Goal: Information Seeking & Learning: Learn about a topic

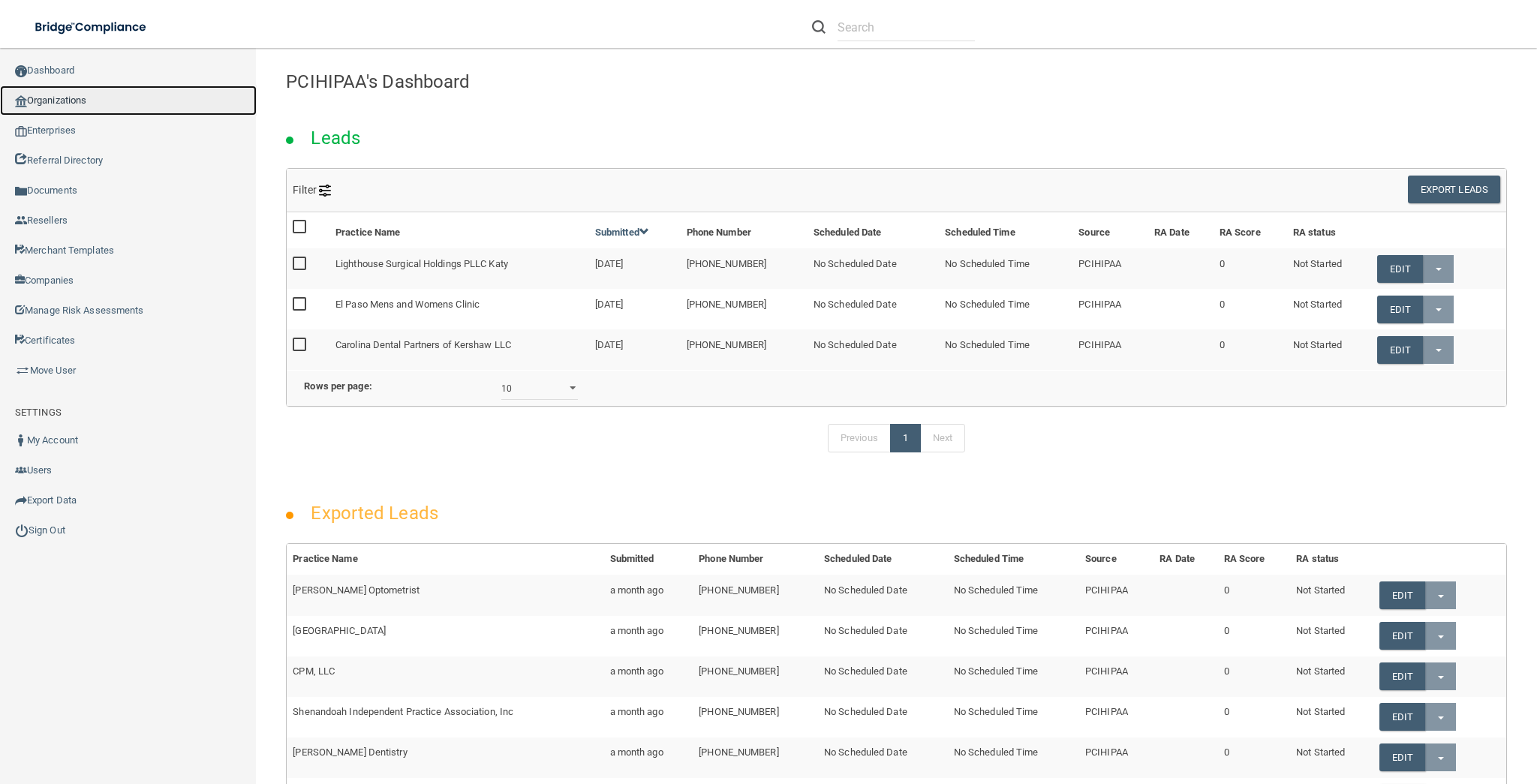
click at [132, 111] on link "Organizations" at bounding box center [129, 101] width 257 height 30
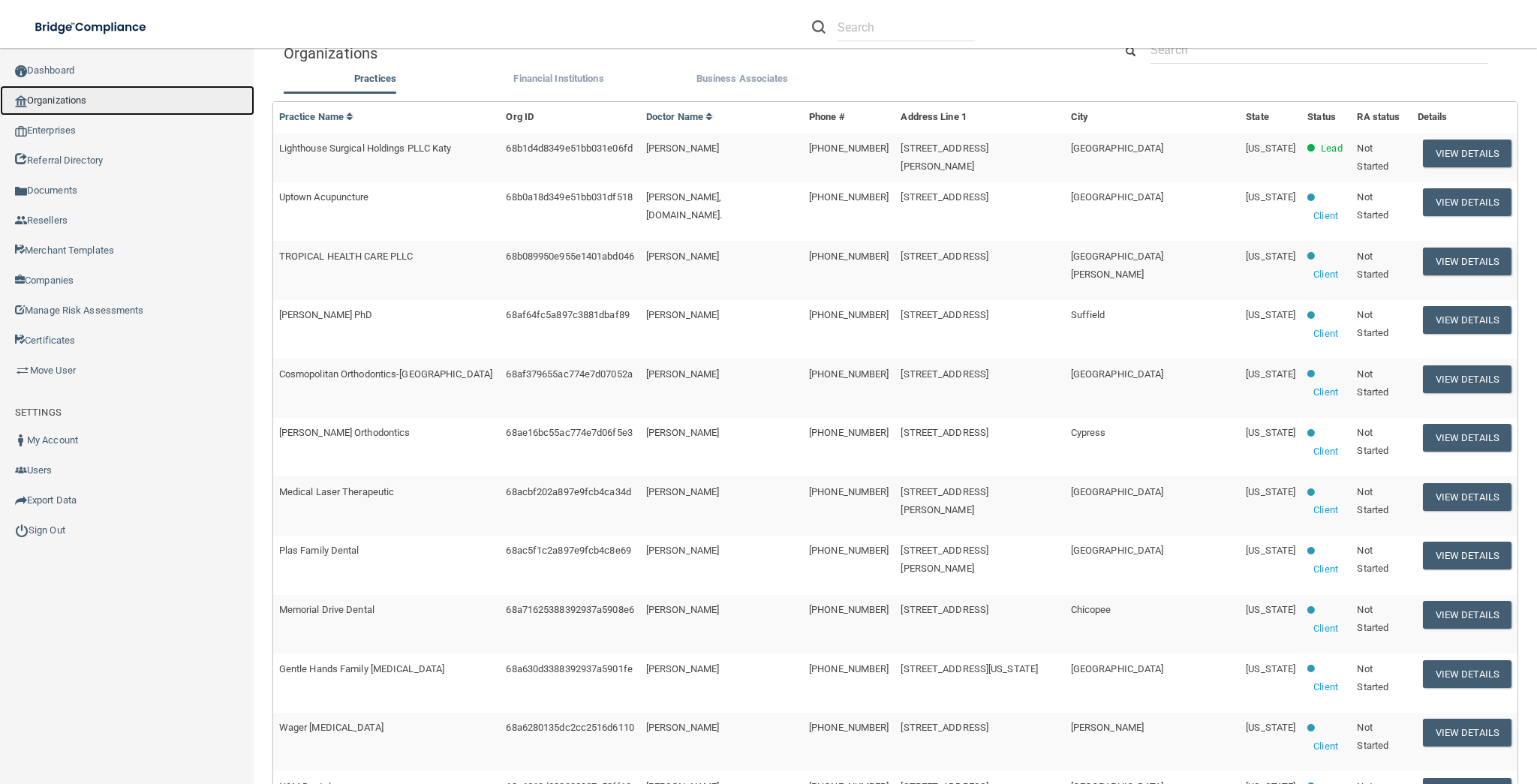
scroll to position [201, 0]
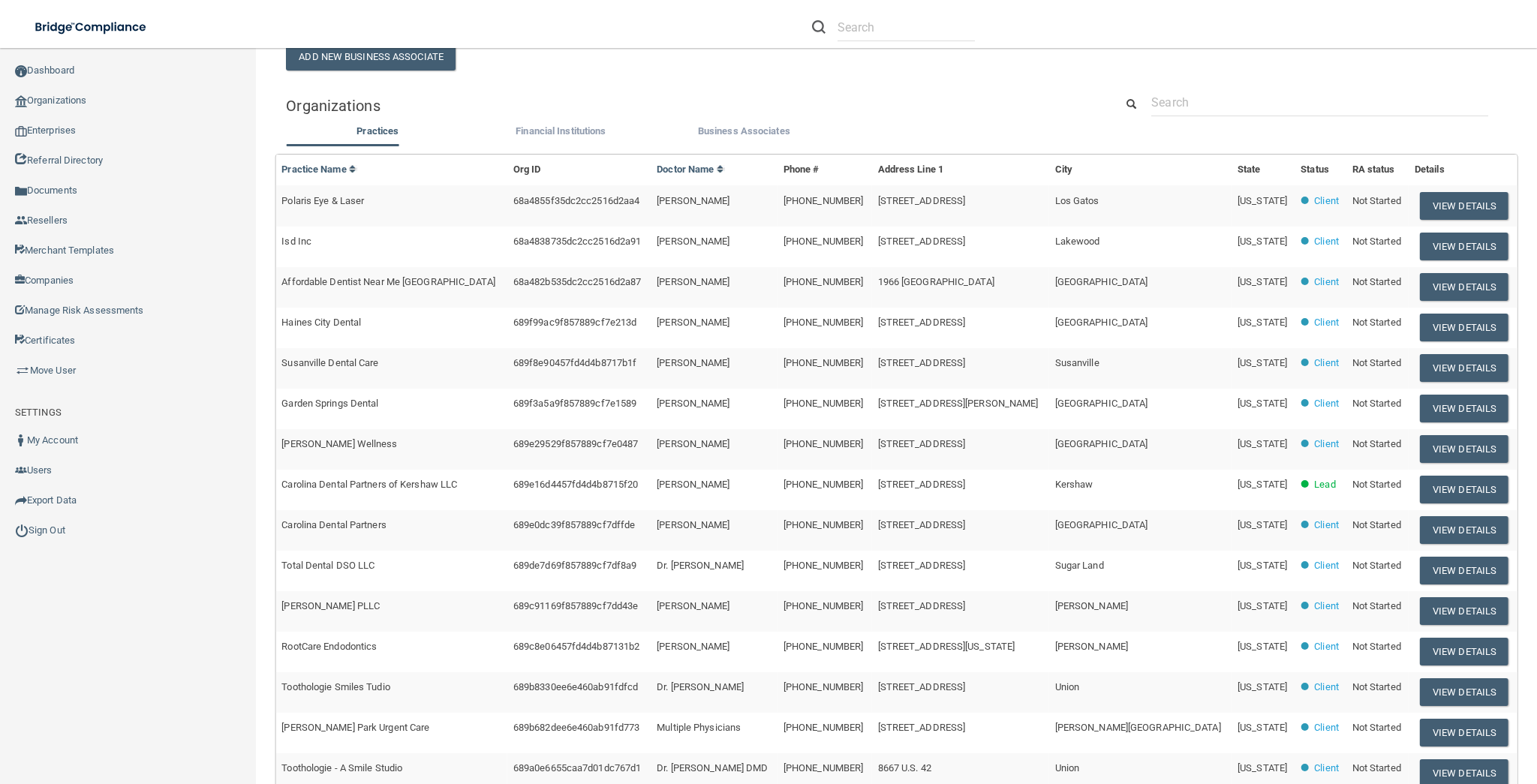
scroll to position [201, 0]
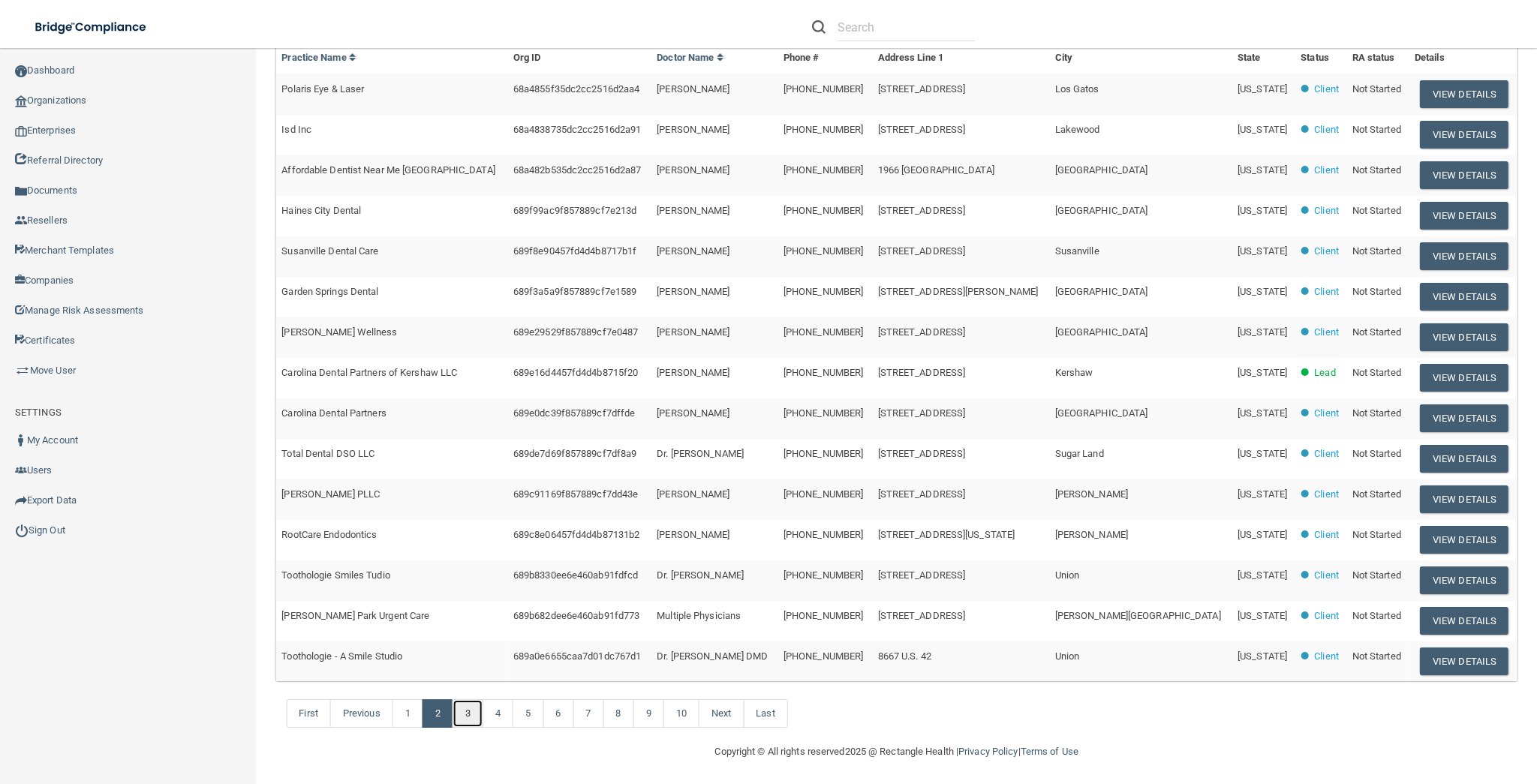
click at [475, 716] on link "3" at bounding box center [468, 714] width 31 height 29
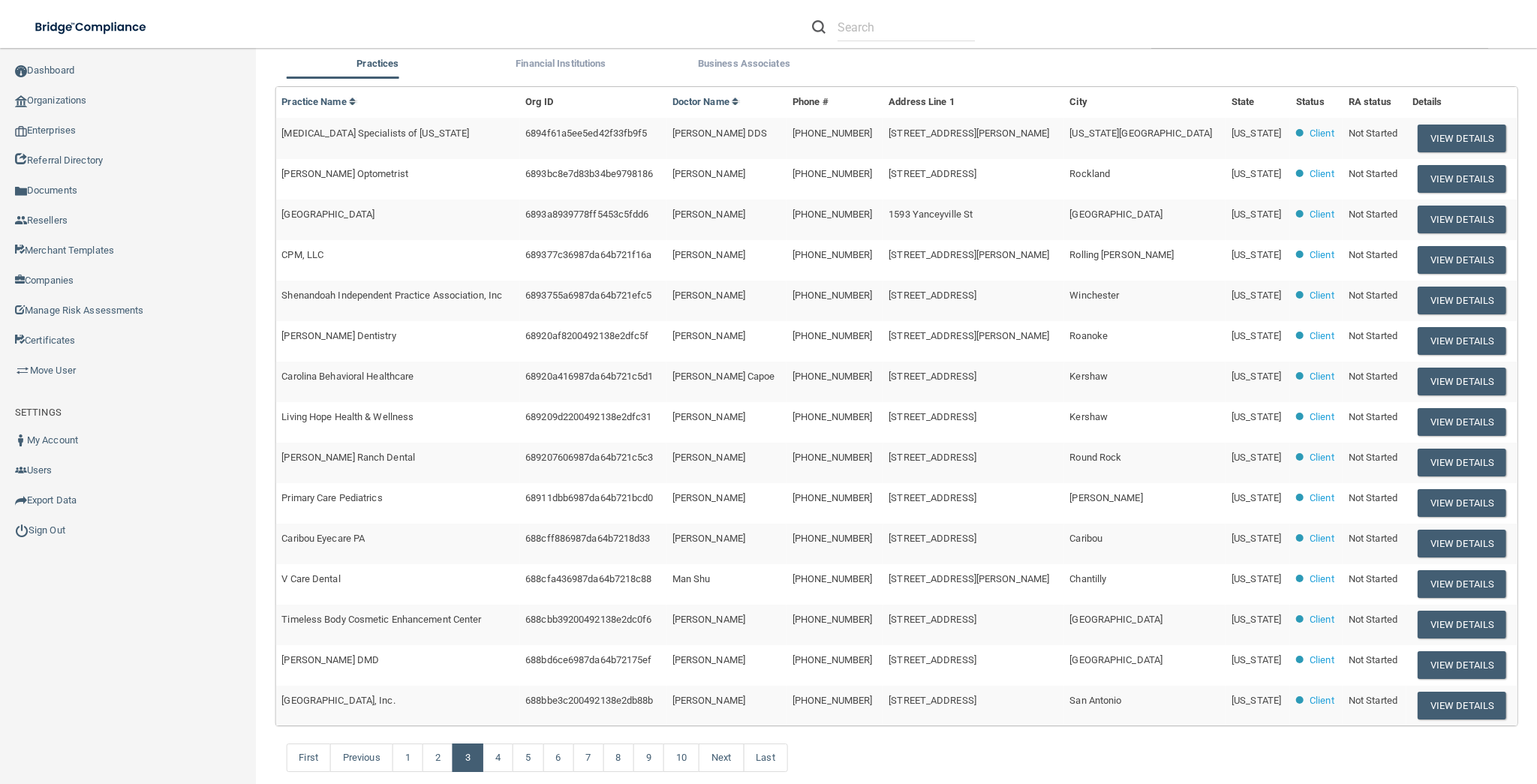
scroll to position [201, 0]
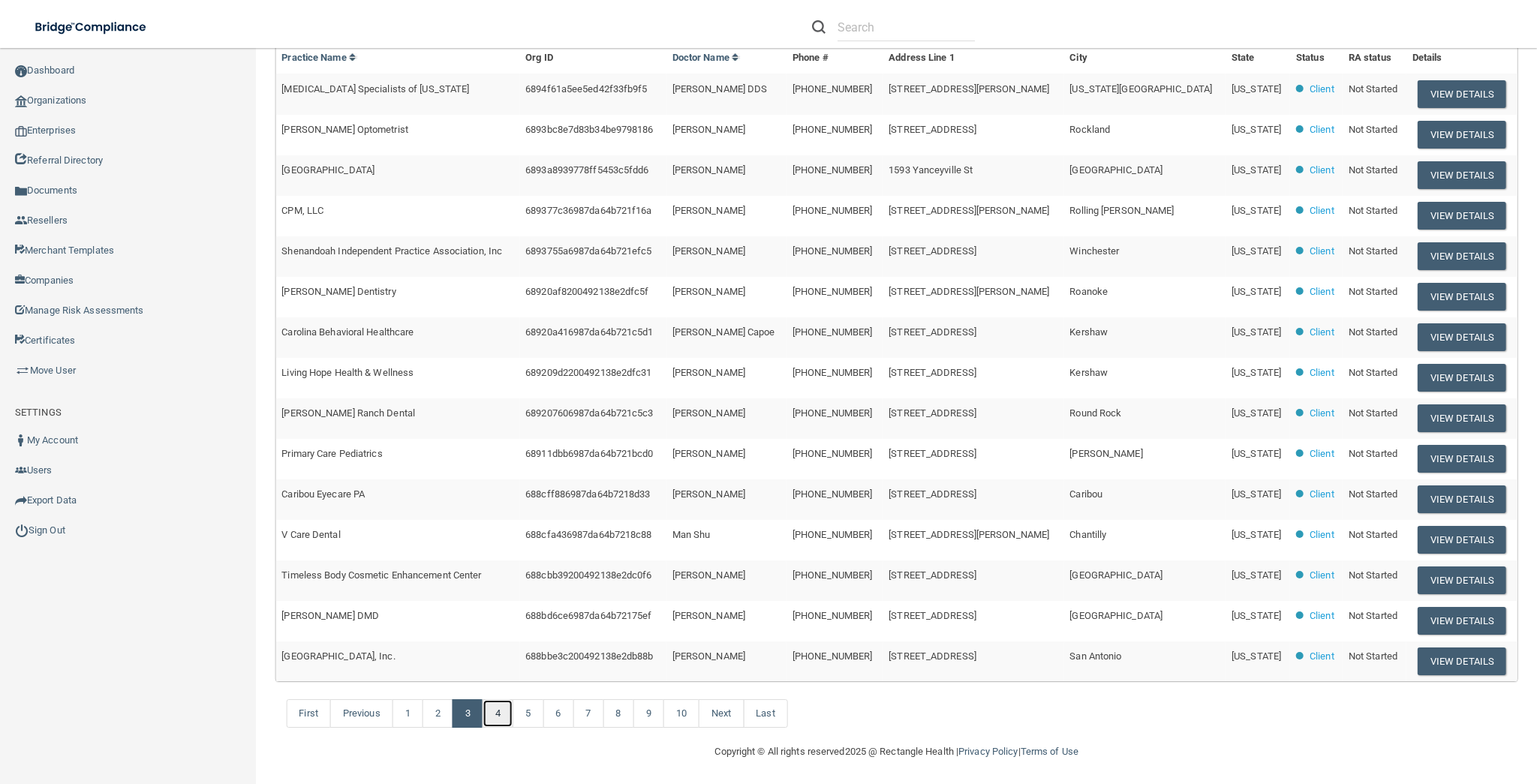
click at [498, 704] on link "4" at bounding box center [498, 714] width 31 height 29
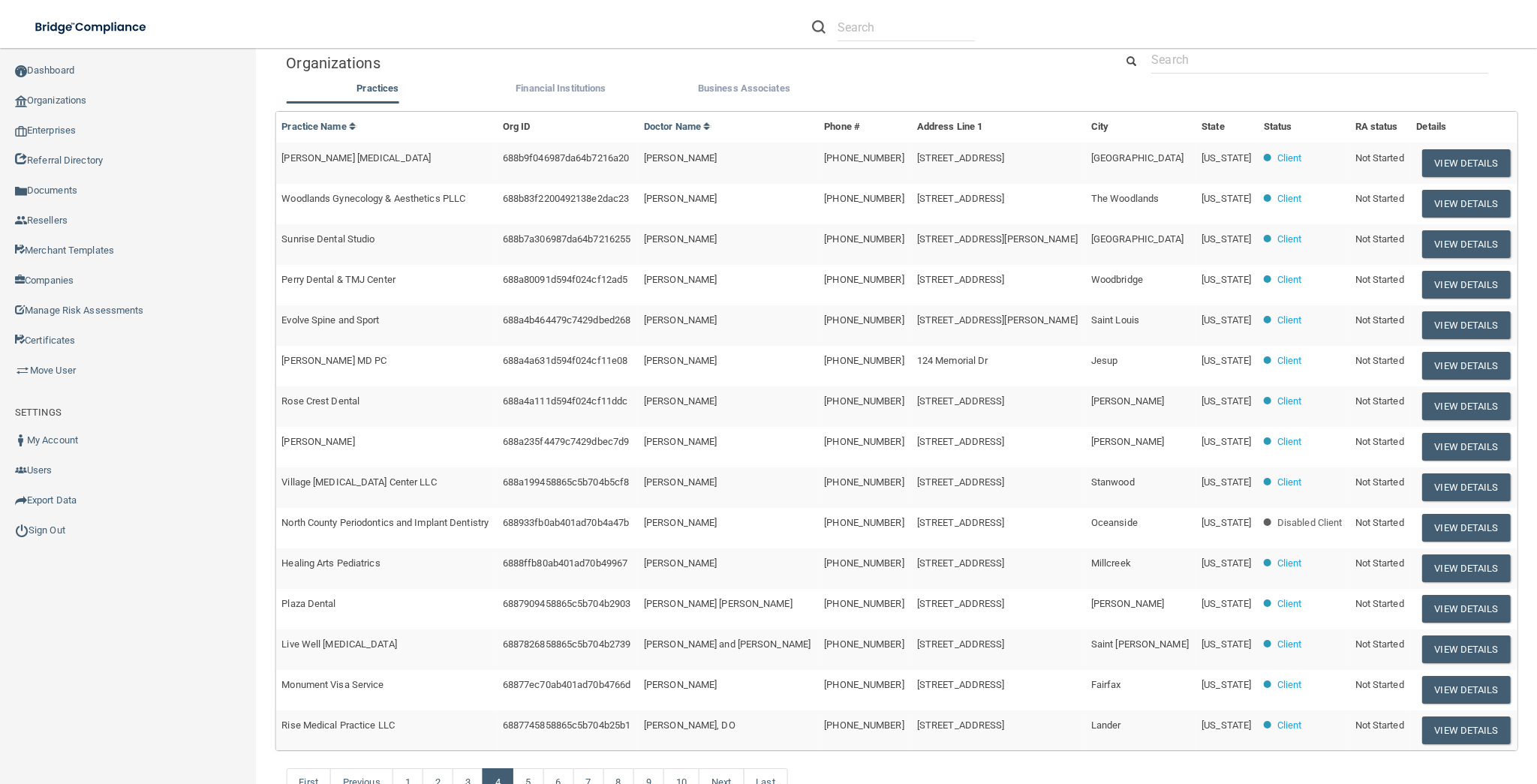
scroll to position [201, 0]
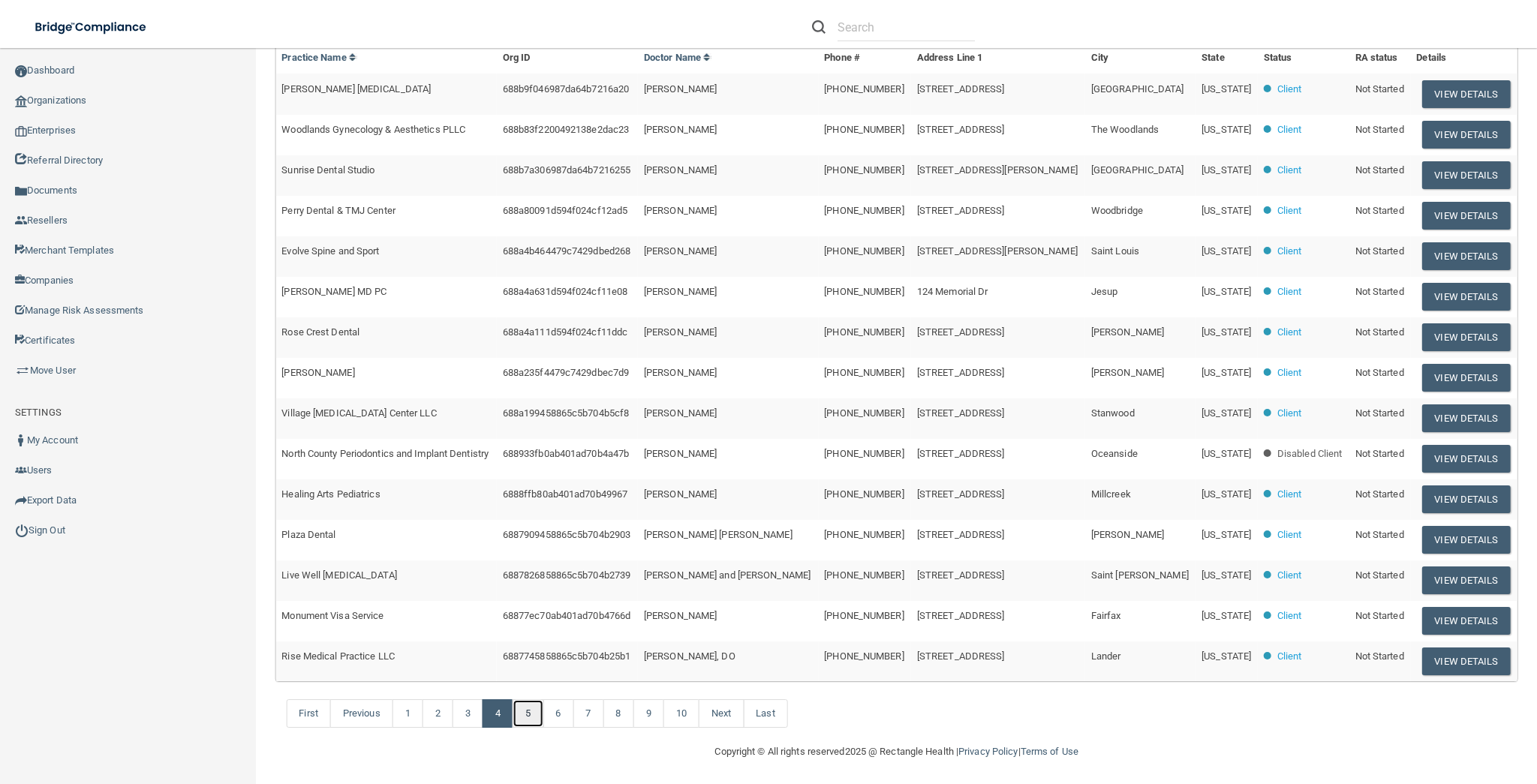
click at [520, 714] on link "5" at bounding box center [528, 714] width 31 height 29
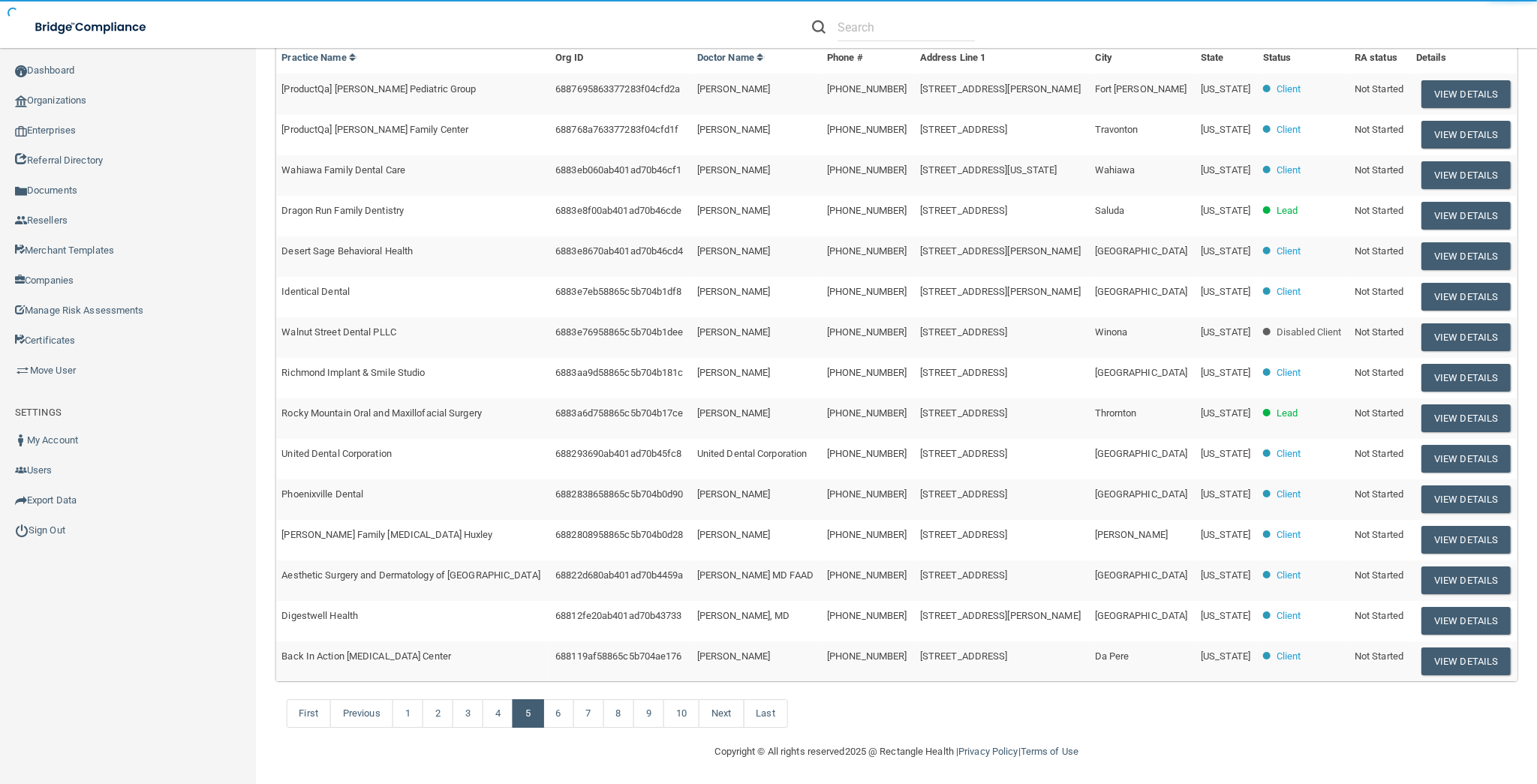
scroll to position [6, 0]
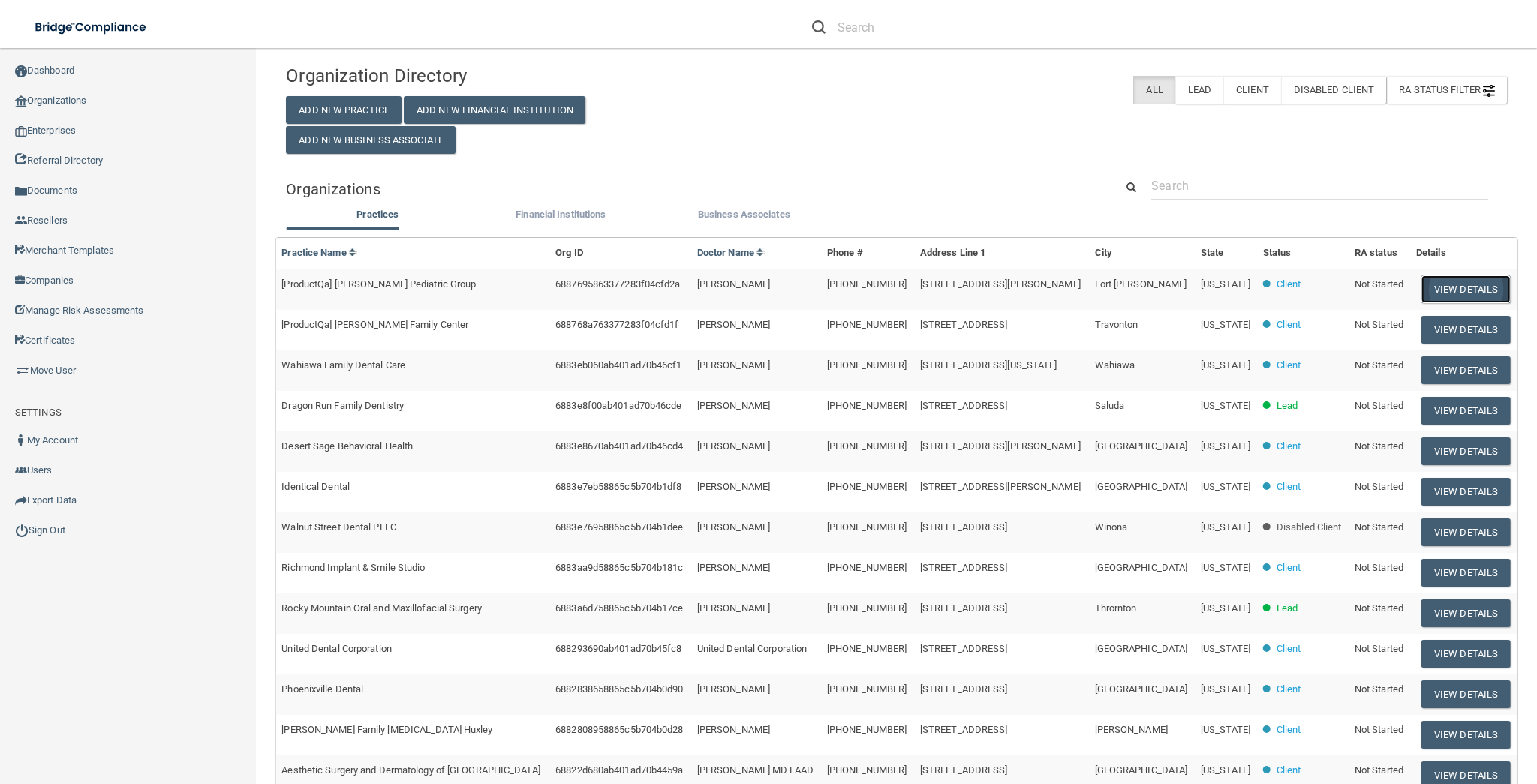
click at [1445, 282] on button "View Details" at bounding box center [1466, 289] width 88 height 28
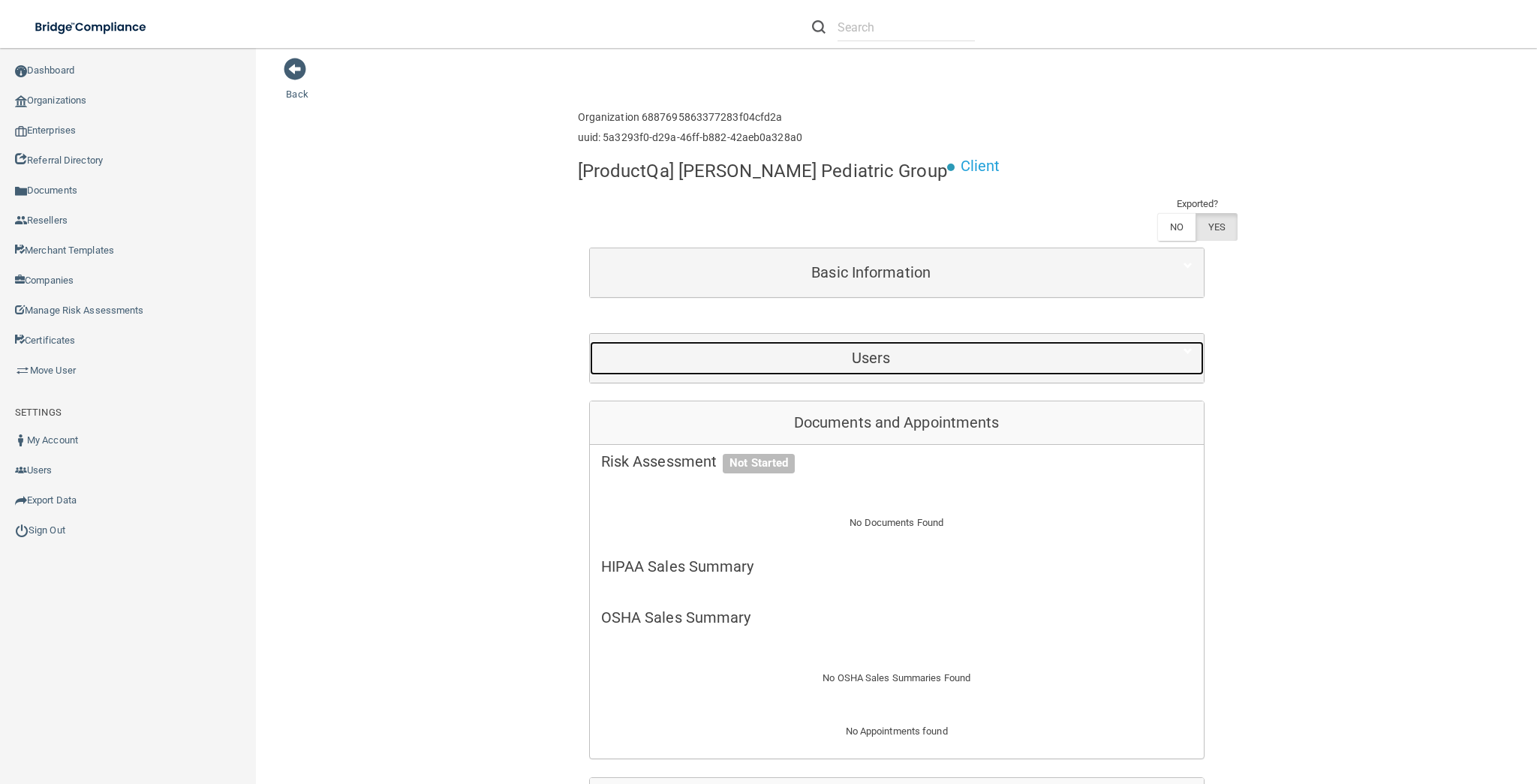
click at [938, 365] on div "Users" at bounding box center [871, 358] width 563 height 34
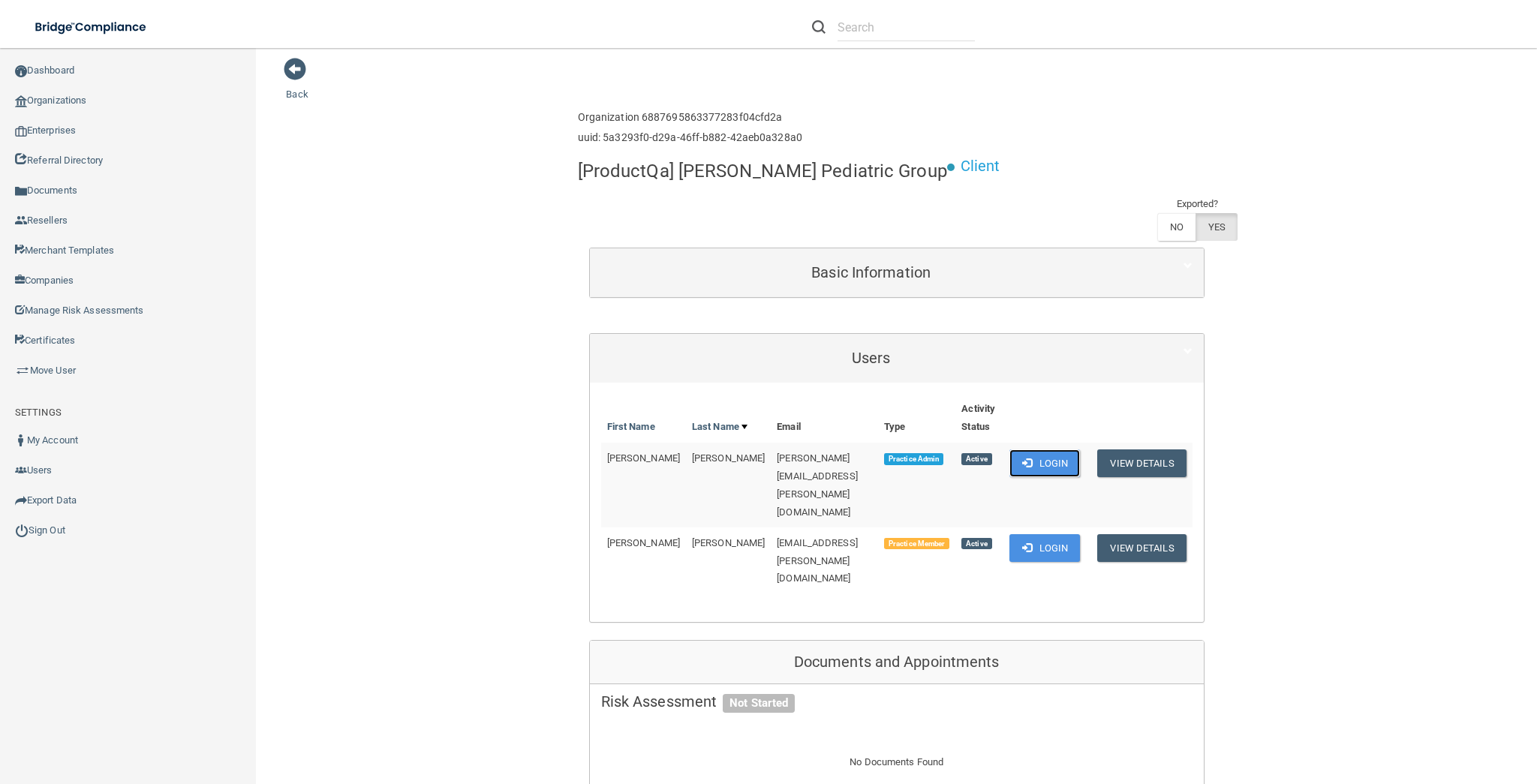
click at [1041, 465] on button "Login" at bounding box center [1045, 464] width 71 height 28
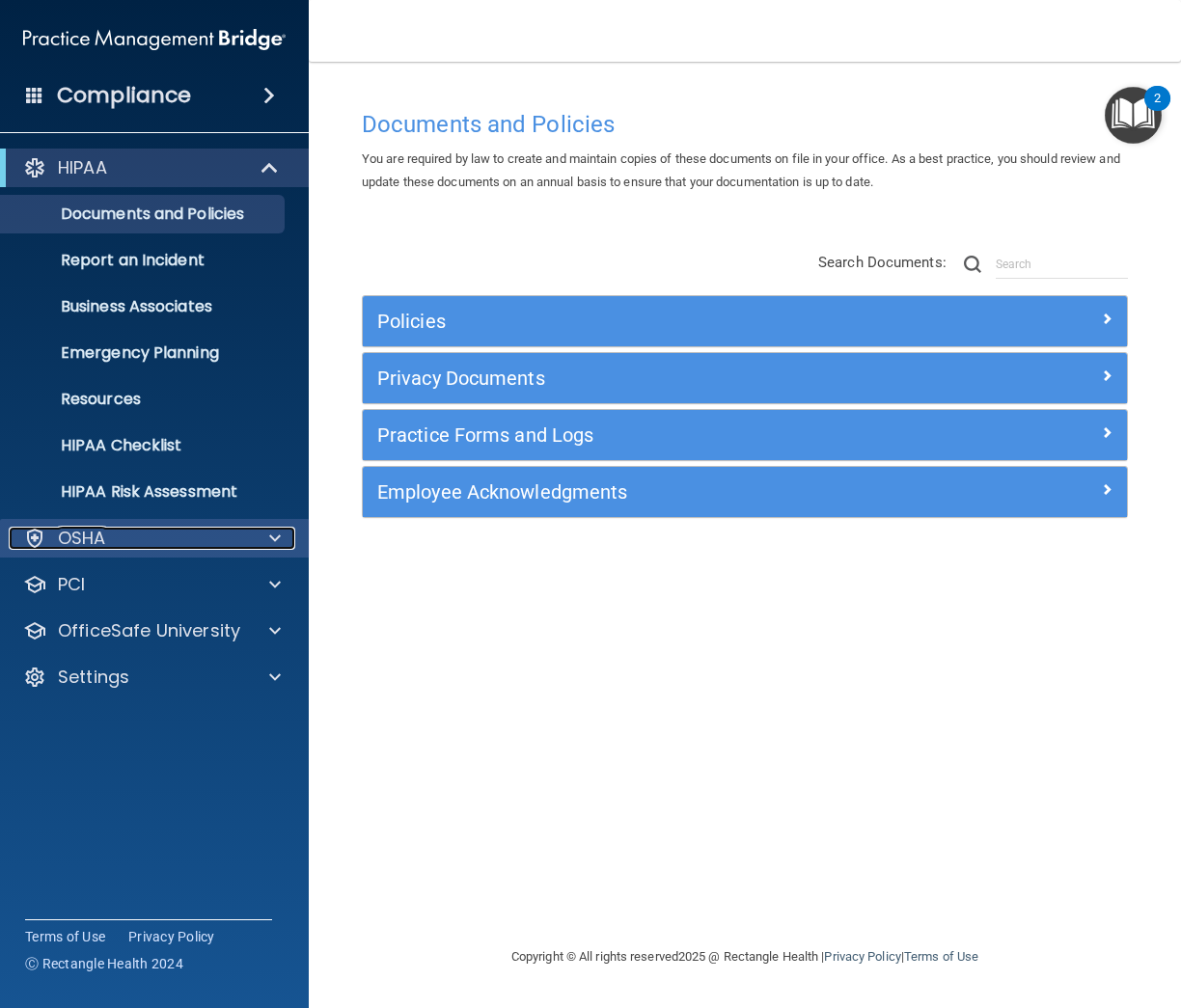
click at [170, 526] on div "OSHA" at bounding box center [128, 537] width 239 height 23
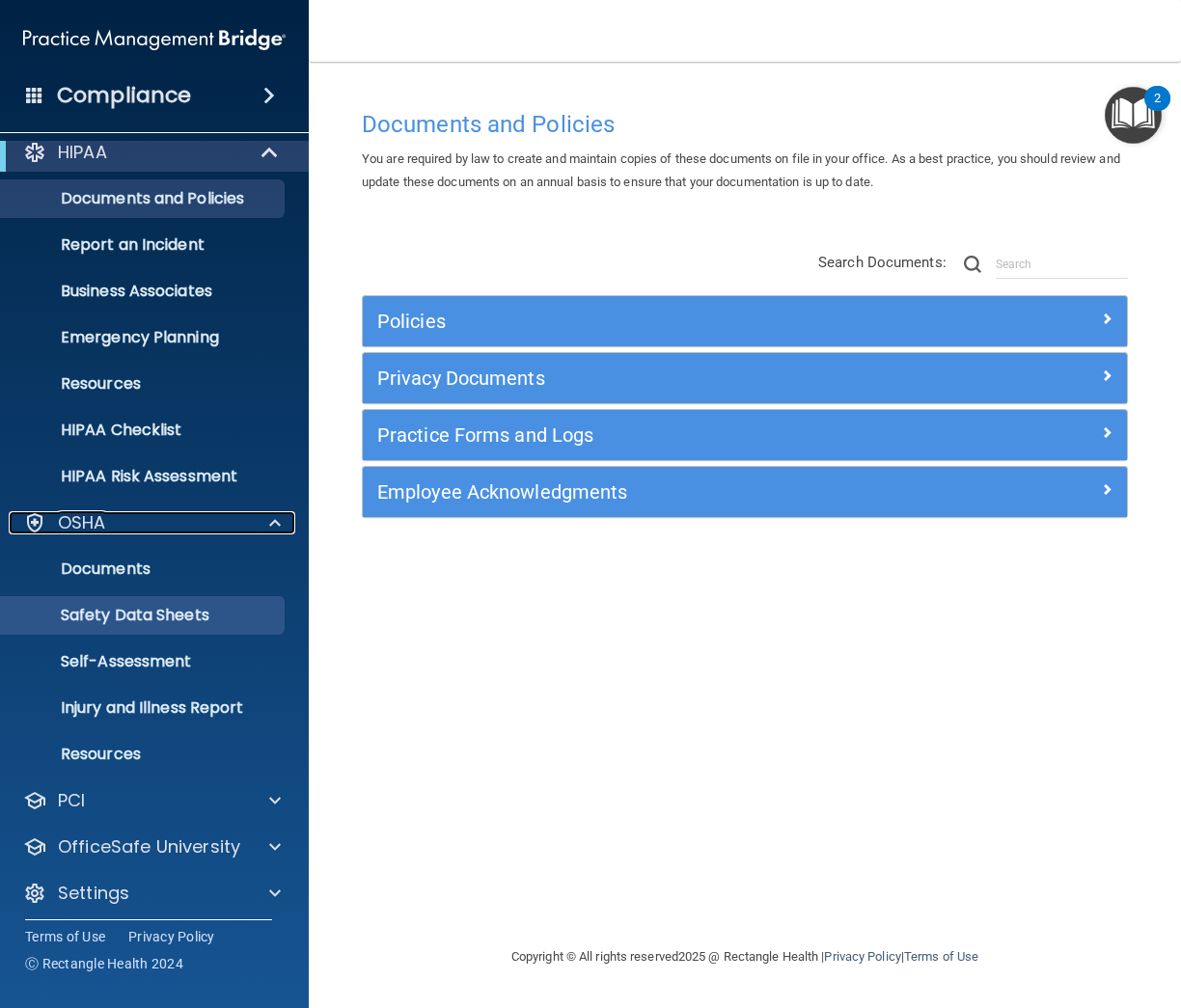
scroll to position [23, 0]
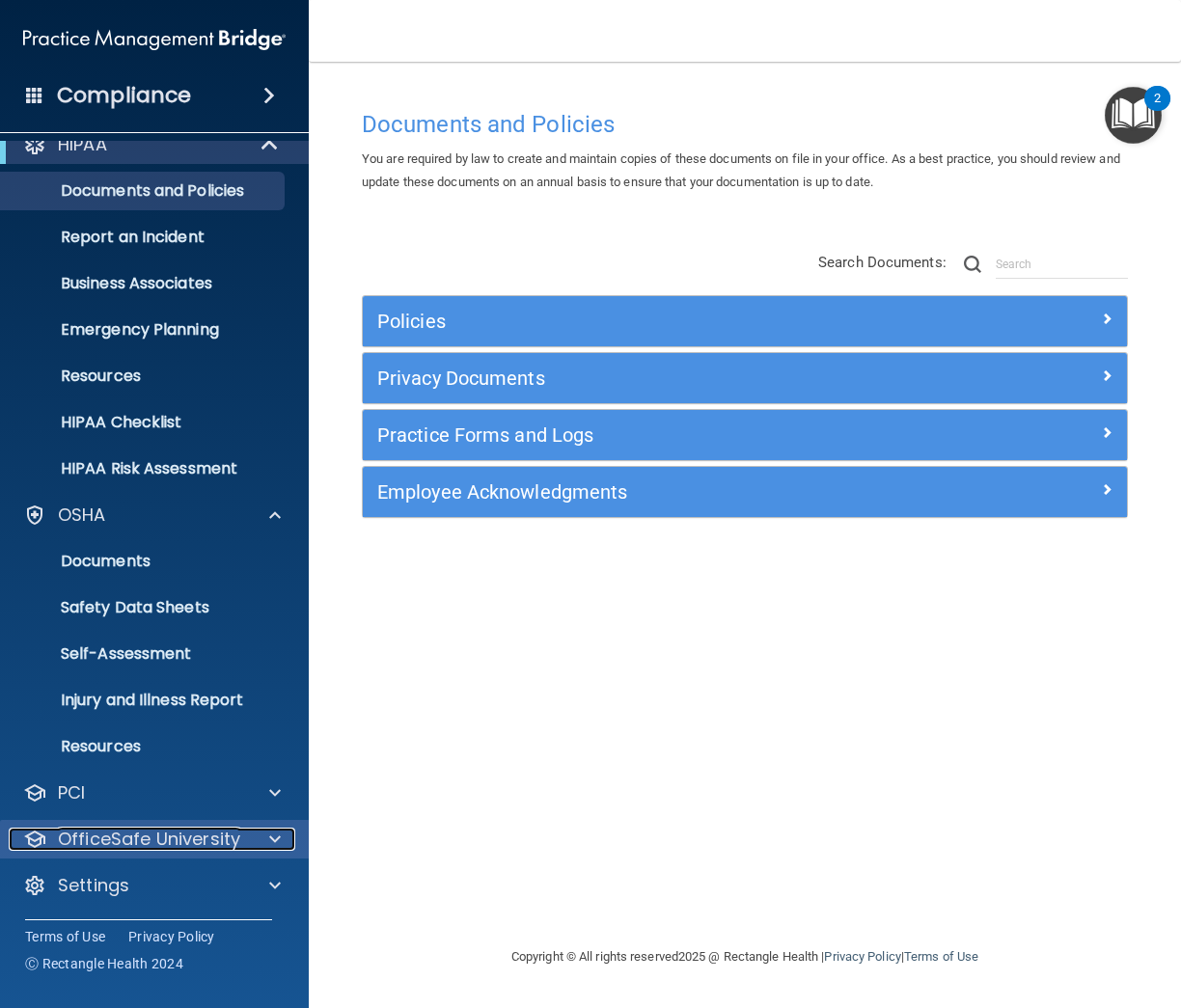
click at [205, 839] on p "OfficeSafe University" at bounding box center [148, 839] width 182 height 23
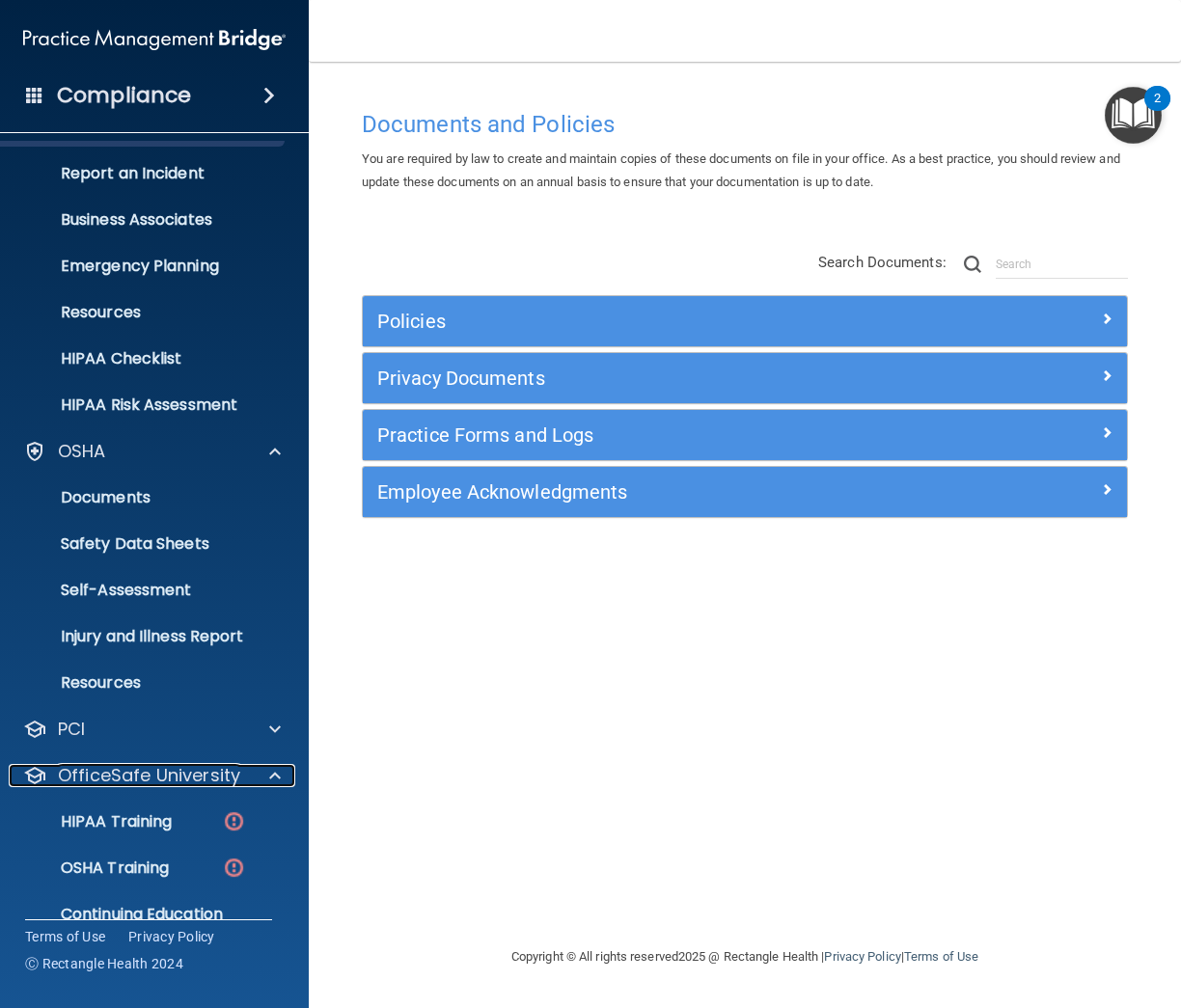
scroll to position [148, 0]
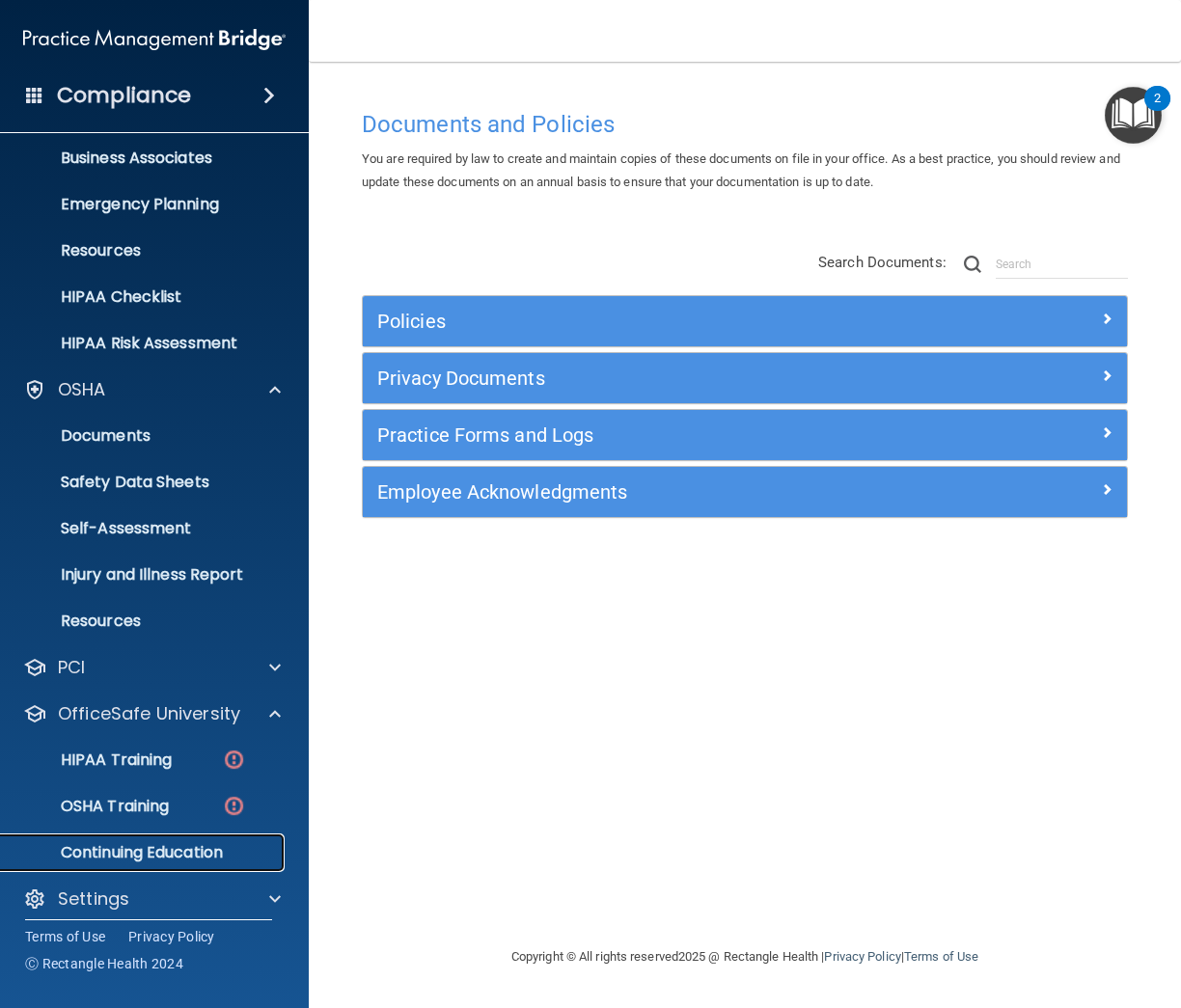
click at [188, 855] on p "Continuing Education" at bounding box center [144, 852] width 264 height 19
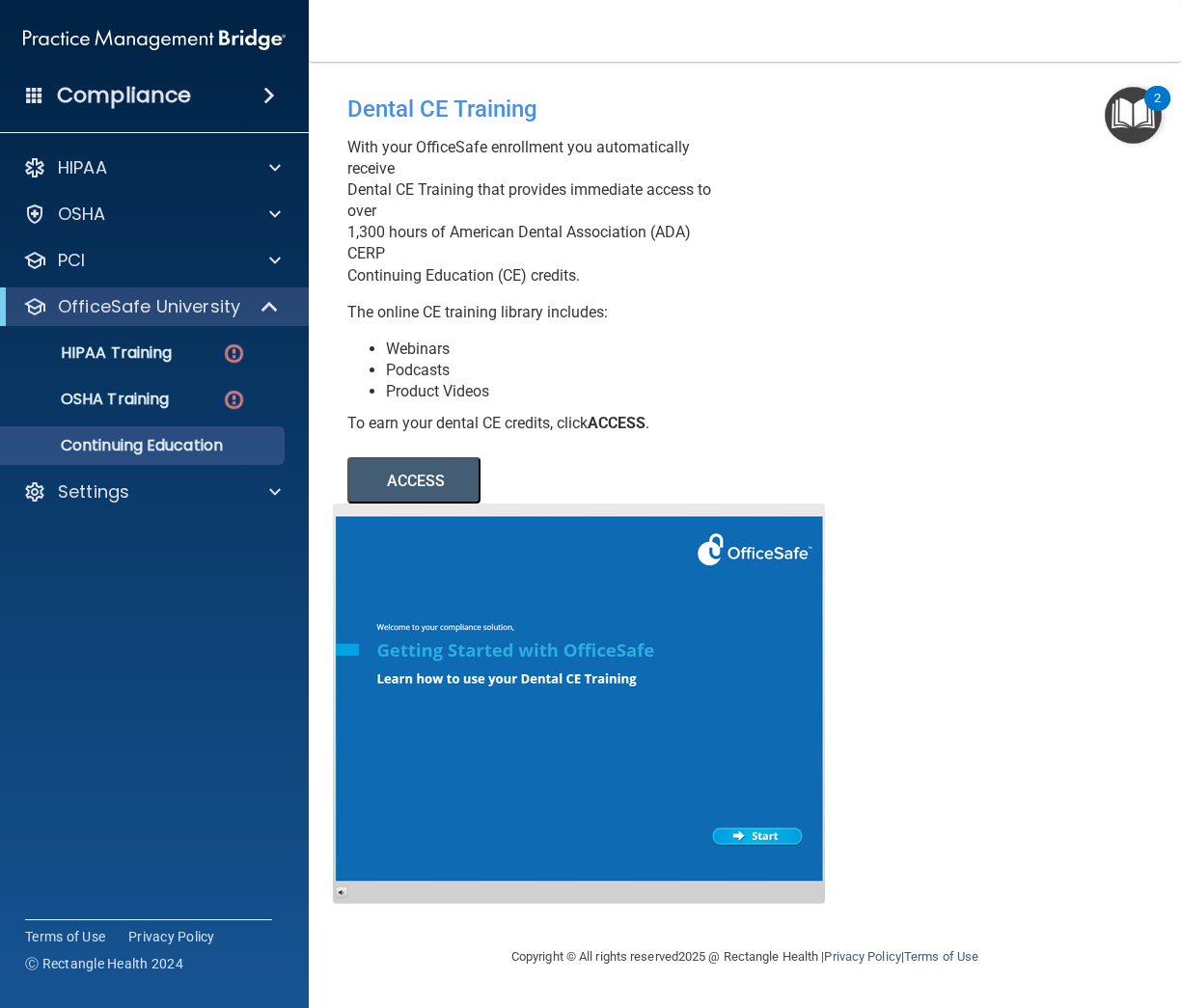
click at [450, 481] on button "ACCESS" at bounding box center [414, 481] width 133 height 47
click at [993, 496] on div "Dental CE Training With your OfficeSafe enrollment you automatically receive De…" at bounding box center [744, 503] width 795 height 845
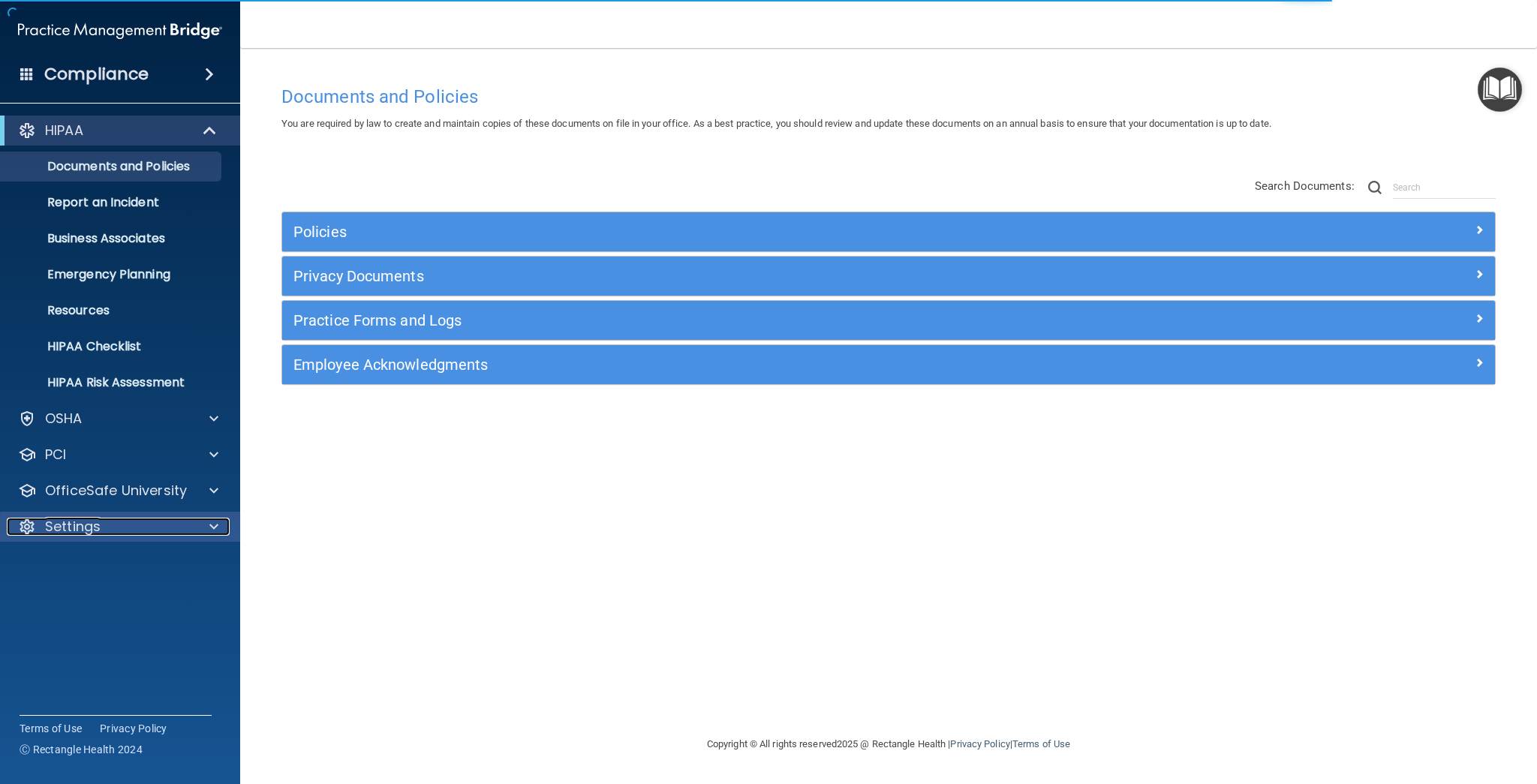
click at [138, 526] on div "Settings" at bounding box center [100, 526] width 186 height 18
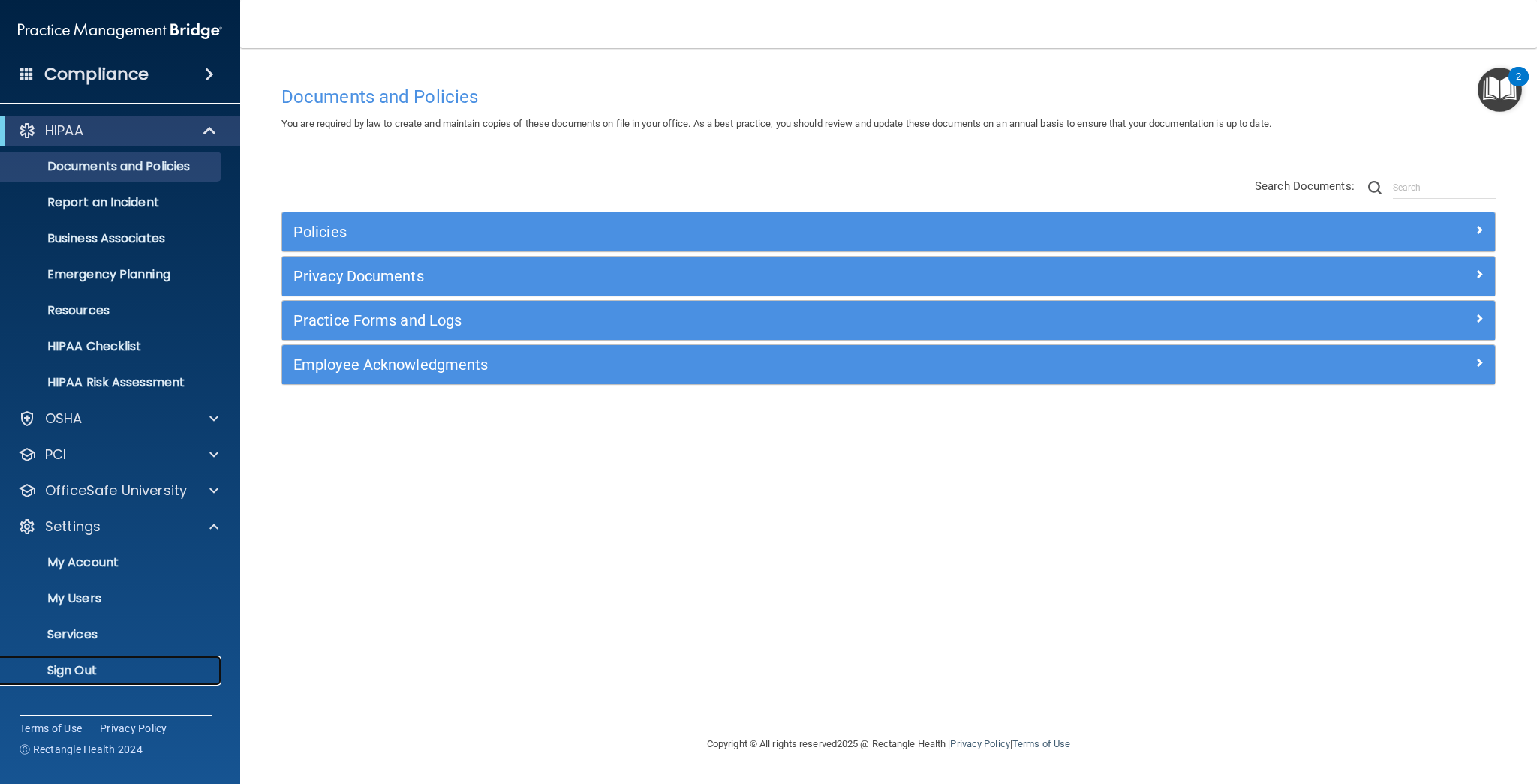
click at [146, 669] on p "Sign Out" at bounding box center [112, 670] width 205 height 15
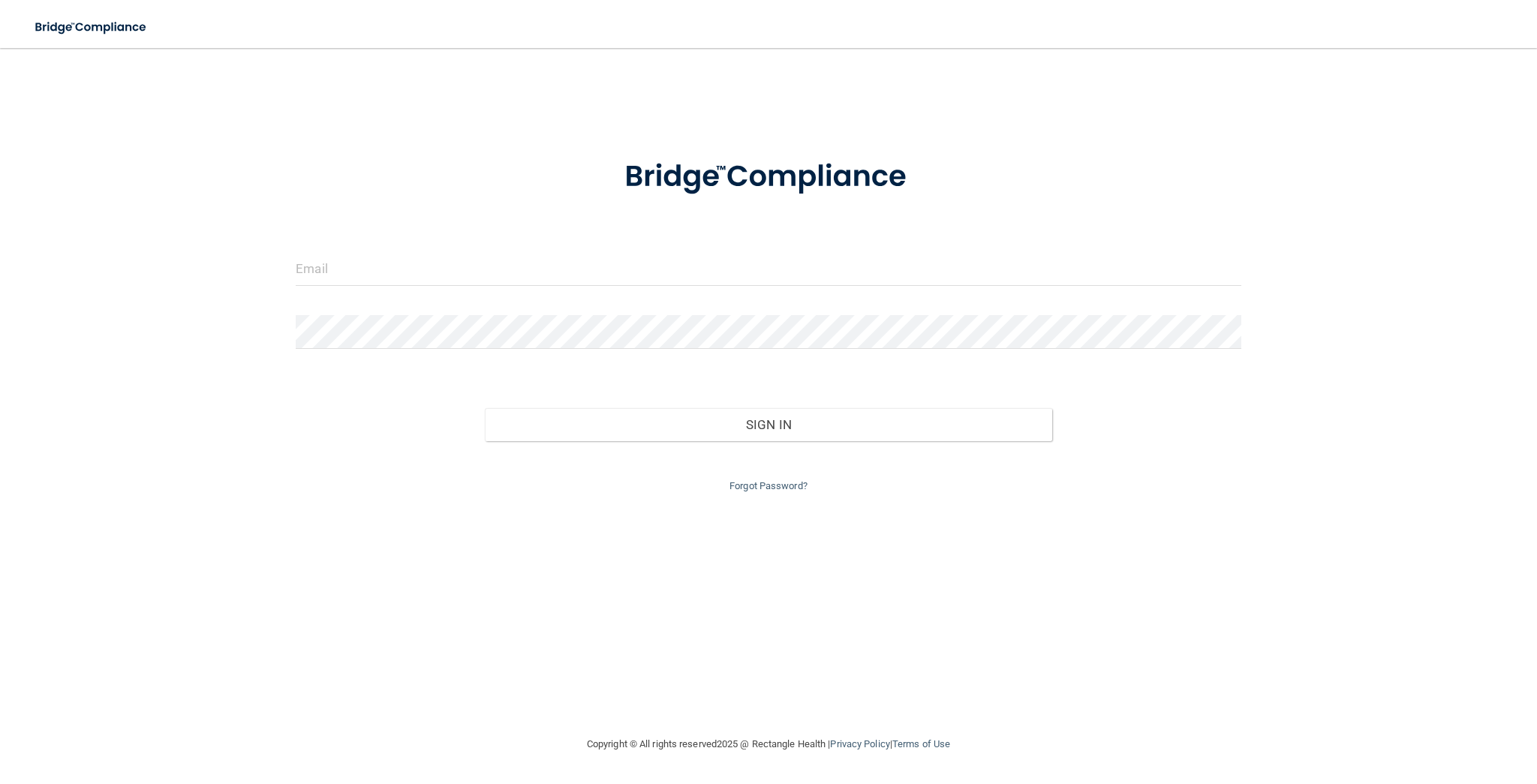
click at [1164, 184] on div at bounding box center [768, 176] width 969 height 78
type input "jerko.culina@devot.team"
